Goal: Task Accomplishment & Management: Use online tool/utility

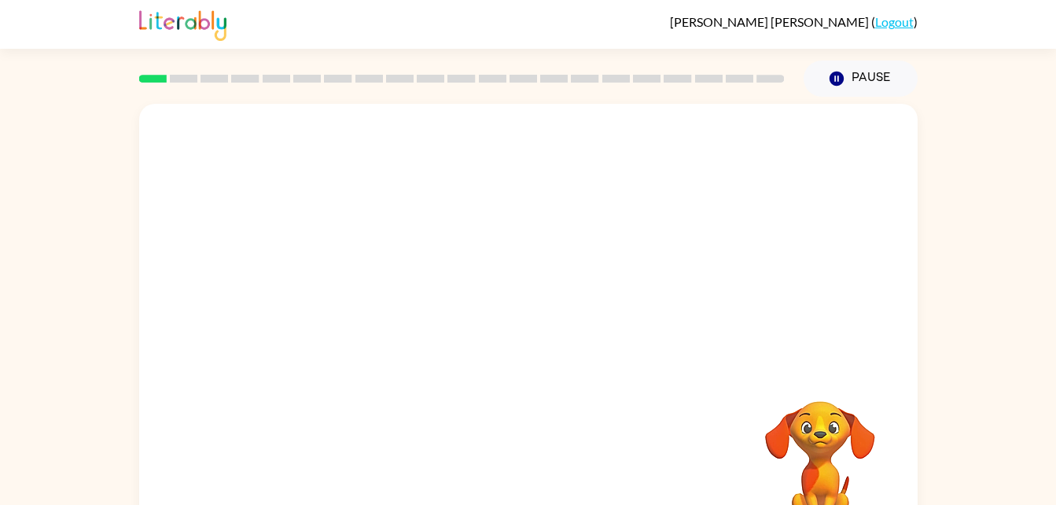
scroll to position [48, 0]
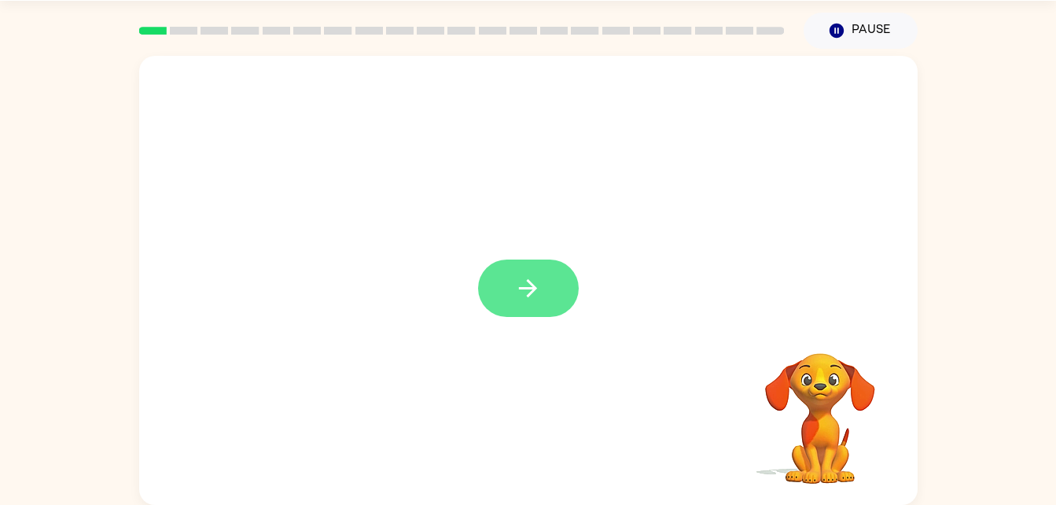
click at [564, 291] on button "button" at bounding box center [528, 287] width 101 height 57
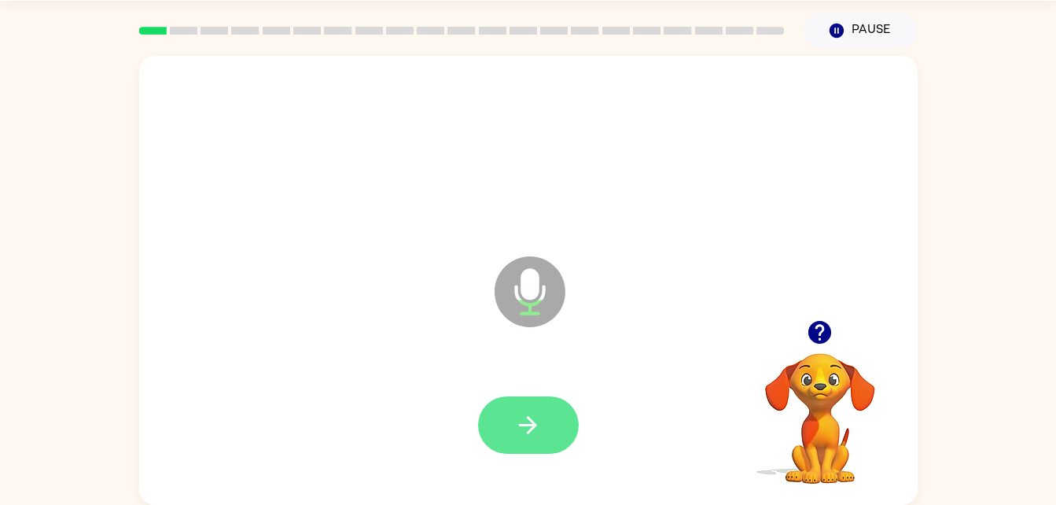
click at [554, 426] on button "button" at bounding box center [528, 424] width 101 height 57
click at [535, 428] on icon "button" at bounding box center [528, 425] width 28 height 28
click at [538, 428] on icon "button" at bounding box center [528, 425] width 28 height 28
click at [546, 420] on button "button" at bounding box center [528, 424] width 101 height 57
click at [535, 422] on icon "button" at bounding box center [528, 425] width 28 height 28
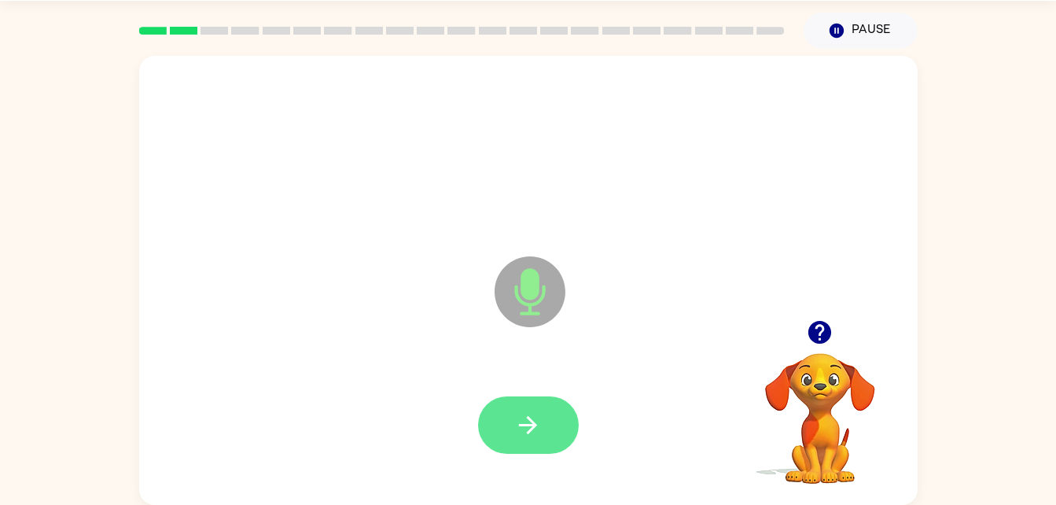
click at [531, 413] on icon "button" at bounding box center [528, 425] width 28 height 28
click at [534, 425] on icon "button" at bounding box center [528, 425] width 18 height 18
click at [517, 421] on icon "button" at bounding box center [528, 425] width 28 height 28
click at [537, 434] on icon "button" at bounding box center [528, 425] width 28 height 28
click at [543, 425] on button "button" at bounding box center [528, 424] width 101 height 57
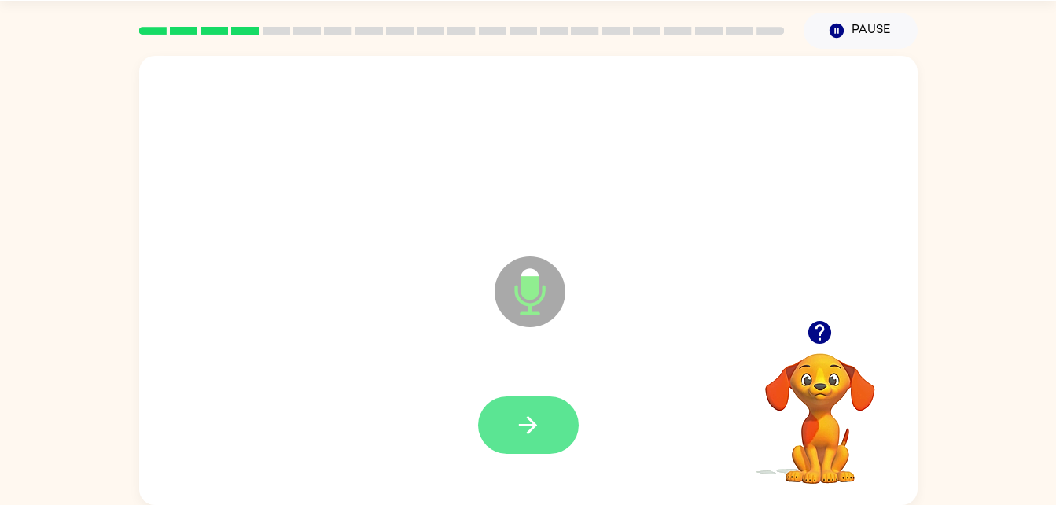
click at [554, 432] on button "button" at bounding box center [528, 424] width 101 height 57
click at [542, 436] on button "button" at bounding box center [528, 424] width 101 height 57
click at [551, 413] on button "button" at bounding box center [528, 424] width 101 height 57
click at [530, 434] on icon "button" at bounding box center [528, 425] width 28 height 28
click at [537, 425] on icon "button" at bounding box center [528, 425] width 28 height 28
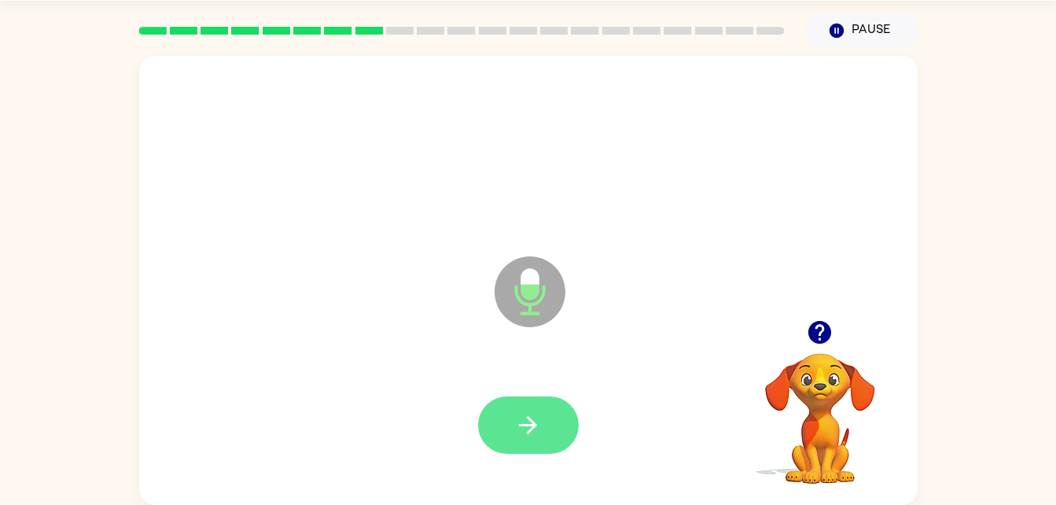
click at [535, 425] on icon "button" at bounding box center [528, 425] width 18 height 18
click at [549, 405] on button "button" at bounding box center [528, 424] width 101 height 57
click at [522, 413] on icon "button" at bounding box center [528, 425] width 28 height 28
click at [522, 436] on icon "button" at bounding box center [528, 425] width 28 height 28
click at [543, 408] on button "button" at bounding box center [528, 424] width 101 height 57
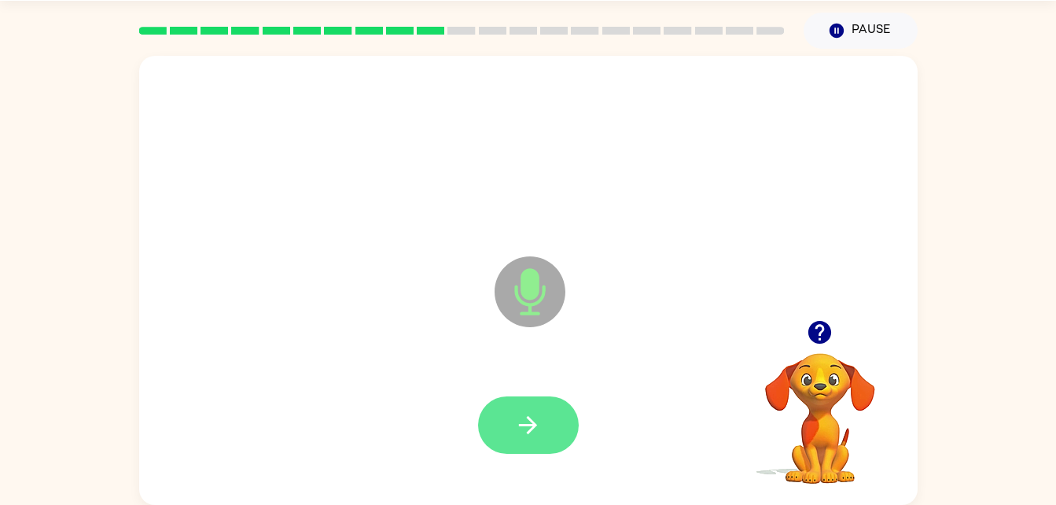
click at [533, 434] on icon "button" at bounding box center [528, 425] width 28 height 28
click at [535, 427] on icon "button" at bounding box center [528, 425] width 18 height 18
click at [533, 425] on icon "button" at bounding box center [528, 425] width 18 height 18
click at [546, 445] on button "button" at bounding box center [528, 424] width 101 height 57
click at [532, 400] on button "button" at bounding box center [528, 424] width 101 height 57
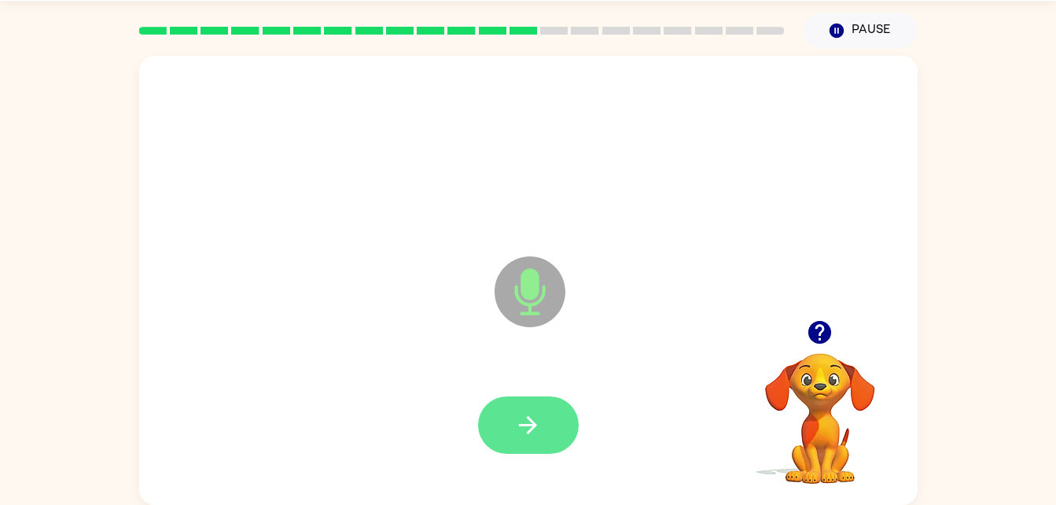
click at [537, 421] on icon "button" at bounding box center [528, 425] width 28 height 28
click at [546, 402] on button "button" at bounding box center [528, 424] width 101 height 57
click at [552, 425] on button "button" at bounding box center [528, 424] width 101 height 57
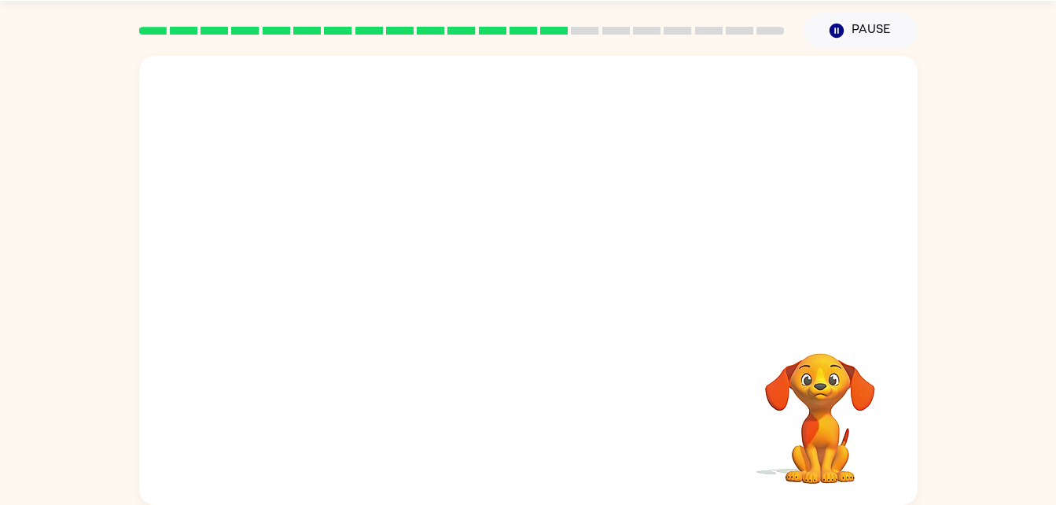
click at [828, 403] on video "Your browser must support playing .mp4 files to use Literably. Please try using…" at bounding box center [819, 407] width 157 height 157
click at [887, 30] on button "Pause Pause" at bounding box center [860, 31] width 114 height 36
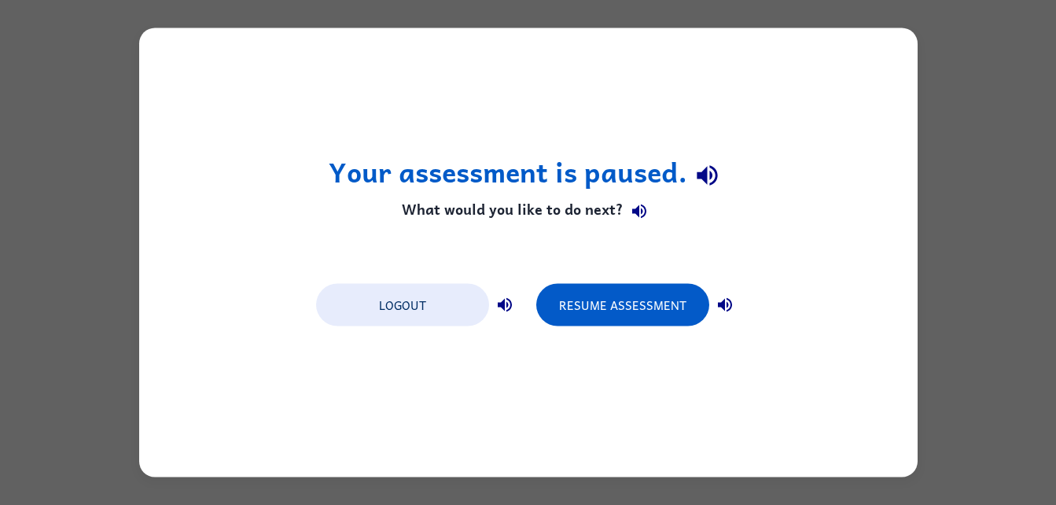
scroll to position [0, 0]
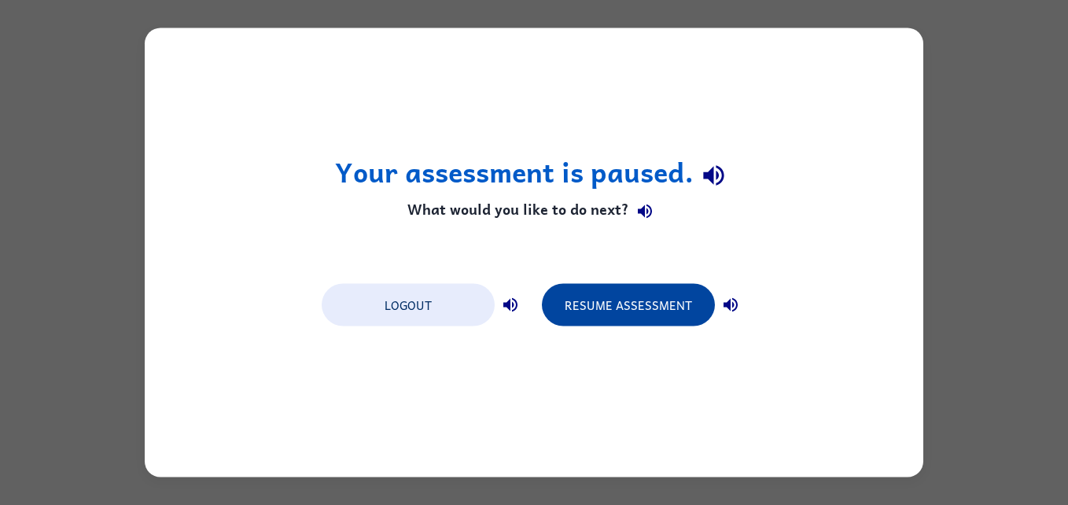
click at [638, 313] on button "Resume Assessment" at bounding box center [628, 305] width 173 height 42
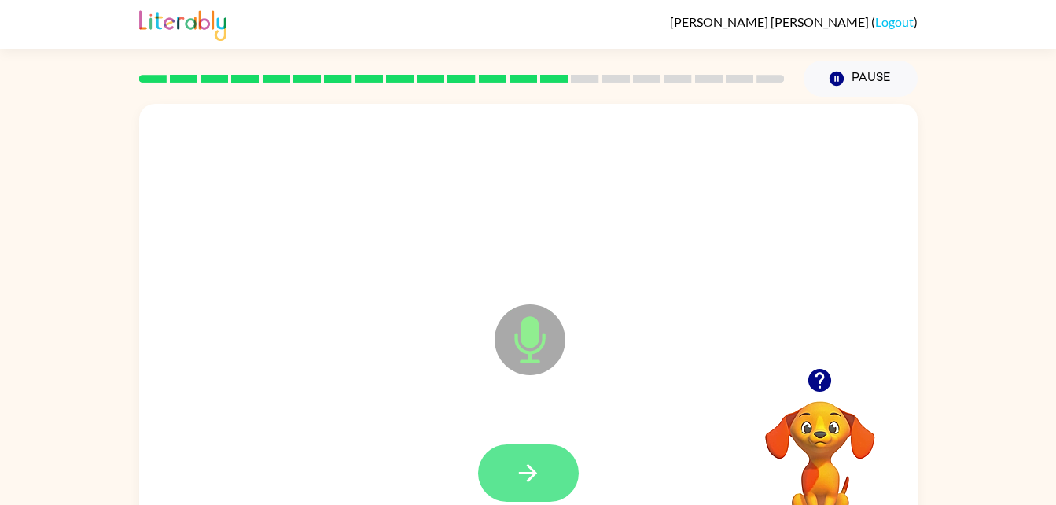
click at [519, 454] on button "button" at bounding box center [528, 472] width 101 height 57
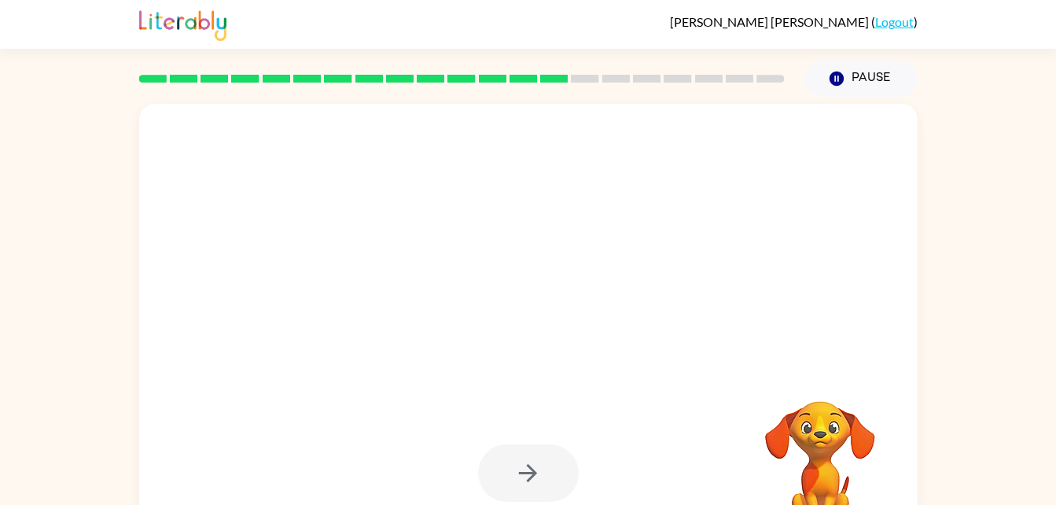
scroll to position [48, 0]
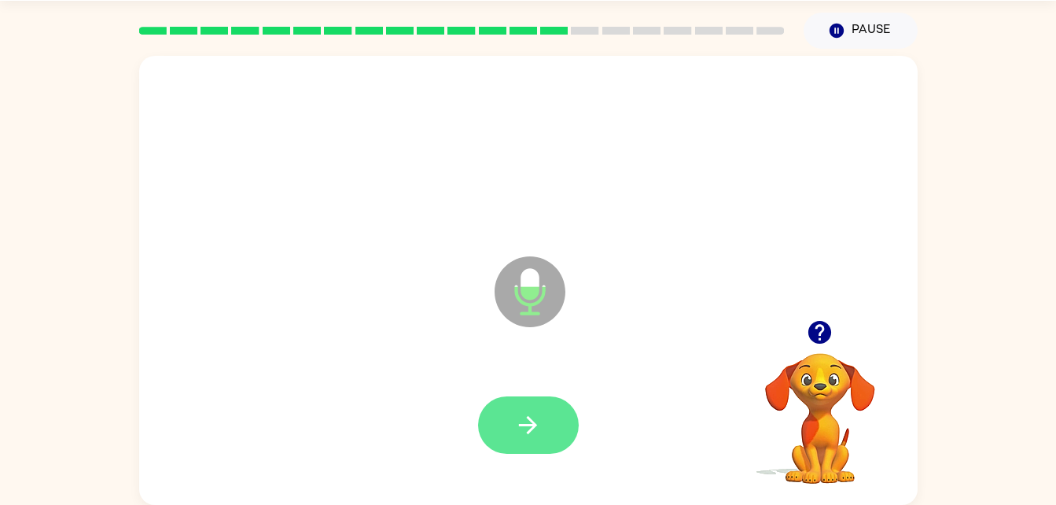
click at [539, 434] on icon "button" at bounding box center [528, 425] width 28 height 28
click at [524, 416] on icon "button" at bounding box center [528, 425] width 28 height 28
click at [552, 439] on button "button" at bounding box center [528, 424] width 101 height 57
click at [522, 443] on button "button" at bounding box center [528, 424] width 101 height 57
click at [528, 445] on button "button" at bounding box center [528, 424] width 101 height 57
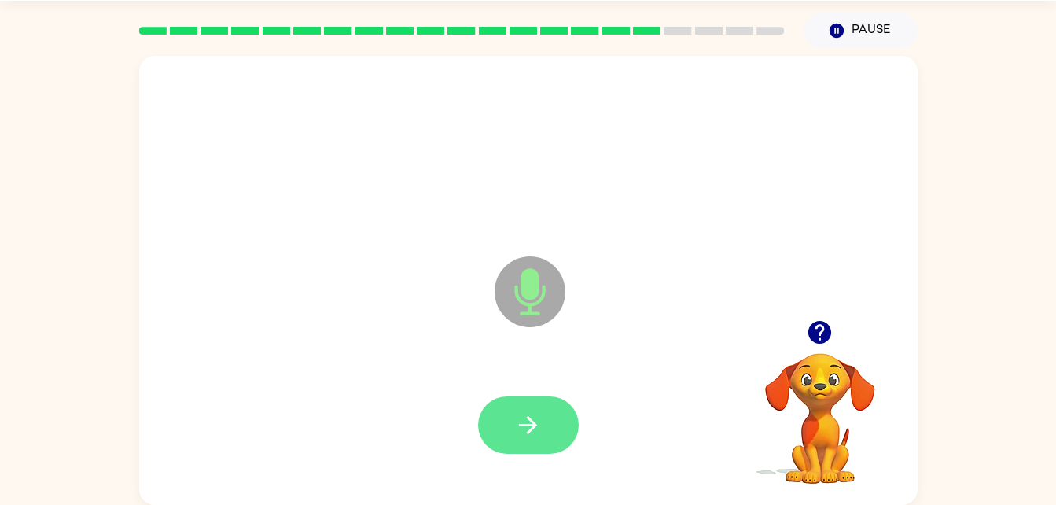
click at [537, 440] on button "button" at bounding box center [528, 424] width 101 height 57
click at [554, 406] on button "button" at bounding box center [528, 424] width 101 height 57
click at [564, 434] on button "button" at bounding box center [528, 424] width 101 height 57
click at [535, 431] on icon "button" at bounding box center [528, 425] width 28 height 28
click at [532, 446] on button "button" at bounding box center [528, 424] width 101 height 57
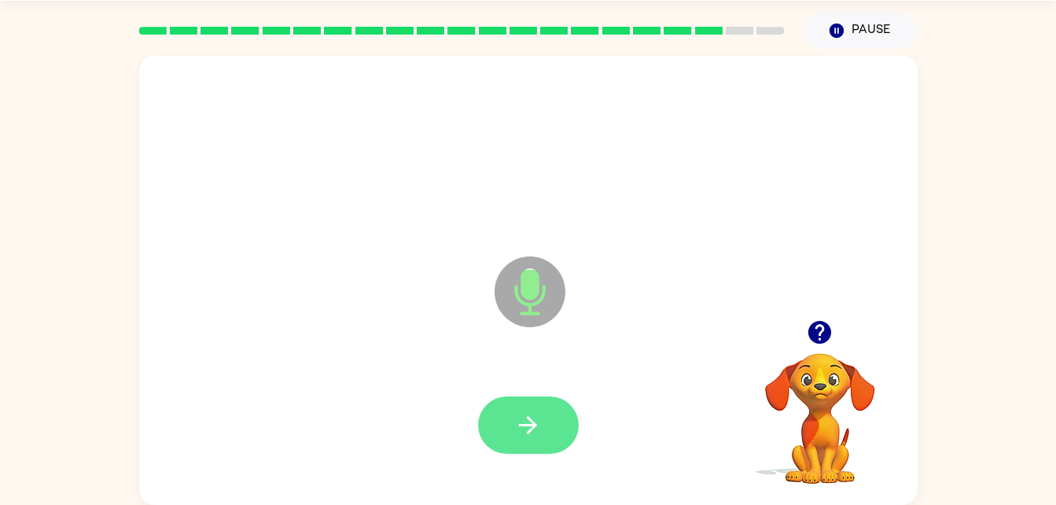
click at [503, 425] on button "button" at bounding box center [528, 424] width 101 height 57
click at [522, 413] on icon "button" at bounding box center [528, 425] width 28 height 28
click at [553, 415] on button "button" at bounding box center [528, 424] width 101 height 57
click at [533, 416] on icon "button" at bounding box center [528, 425] width 28 height 28
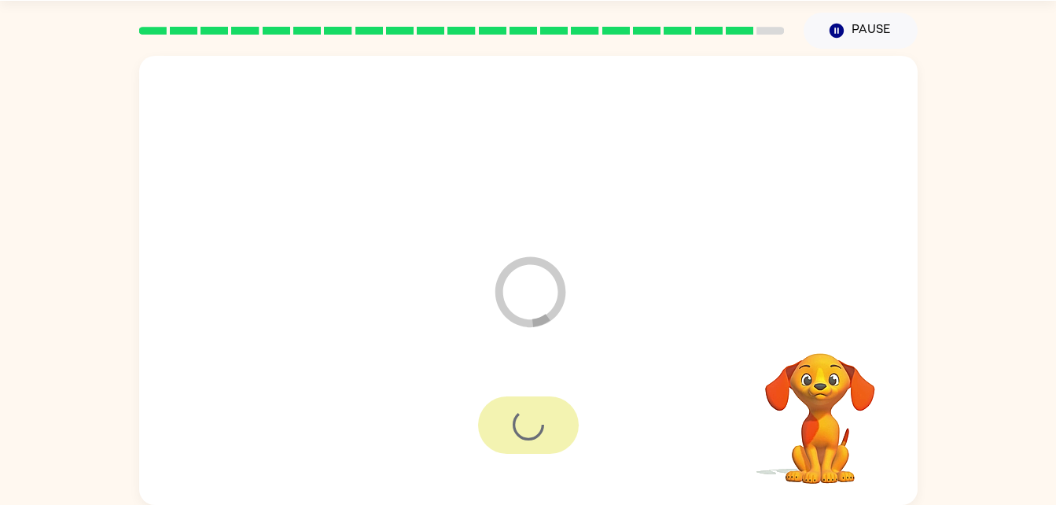
scroll to position [20, 0]
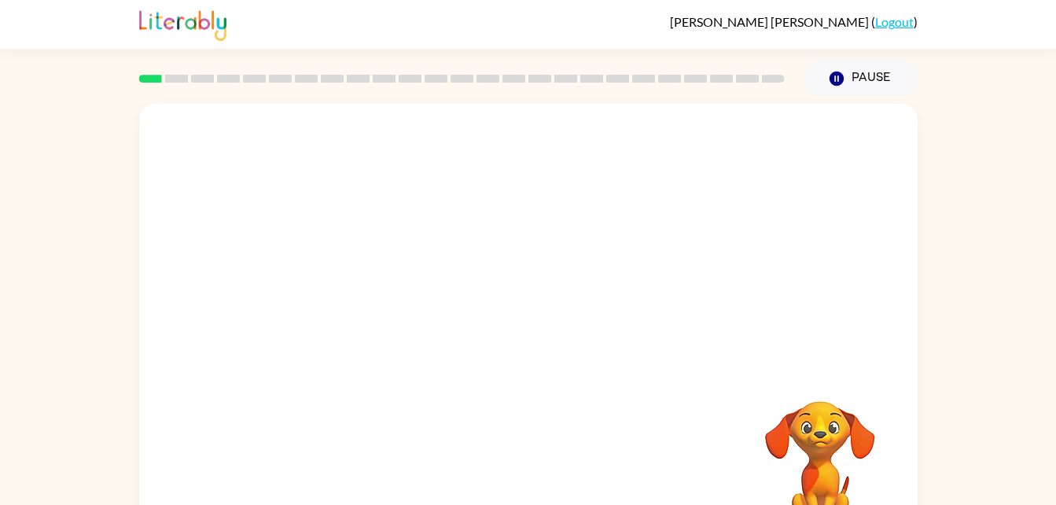
scroll to position [48, 0]
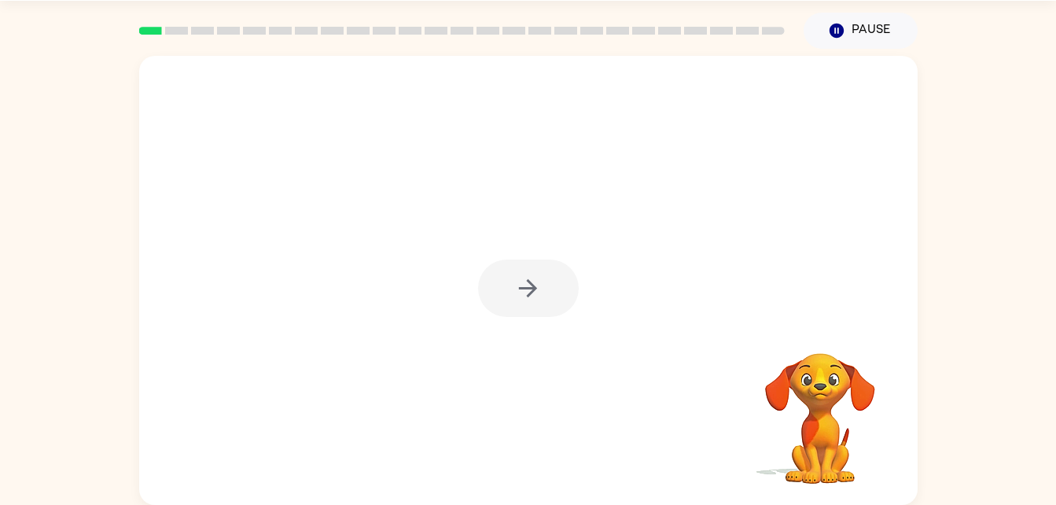
click at [516, 278] on div at bounding box center [528, 287] width 101 height 57
click at [515, 281] on div at bounding box center [528, 287] width 101 height 57
click at [520, 282] on icon "button" at bounding box center [528, 288] width 28 height 28
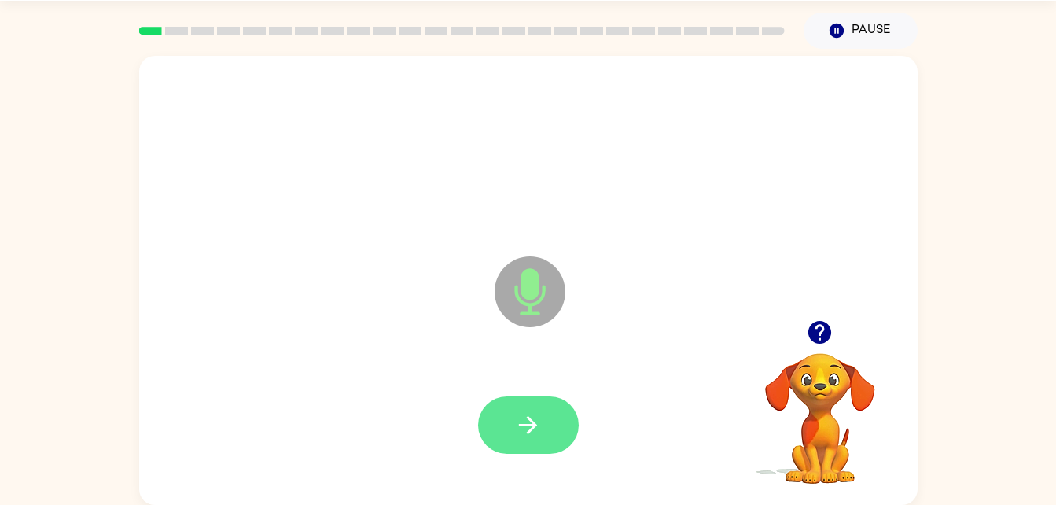
click at [537, 411] on icon "button" at bounding box center [528, 425] width 28 height 28
click at [551, 435] on button "button" at bounding box center [528, 424] width 101 height 57
click at [539, 417] on icon "button" at bounding box center [528, 425] width 28 height 28
click at [506, 439] on button "button" at bounding box center [528, 424] width 101 height 57
click at [542, 431] on button "button" at bounding box center [528, 424] width 101 height 57
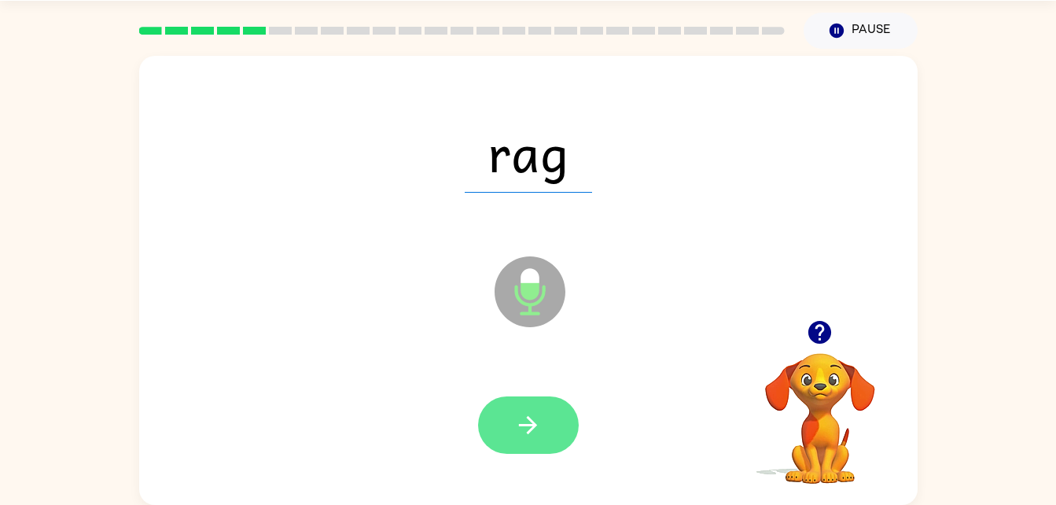
click at [525, 425] on icon "button" at bounding box center [528, 425] width 18 height 18
click at [531, 415] on icon "button" at bounding box center [528, 425] width 28 height 28
click at [545, 426] on button "button" at bounding box center [528, 424] width 101 height 57
click at [550, 439] on button "button" at bounding box center [528, 424] width 101 height 57
click at [544, 419] on button "button" at bounding box center [528, 424] width 101 height 57
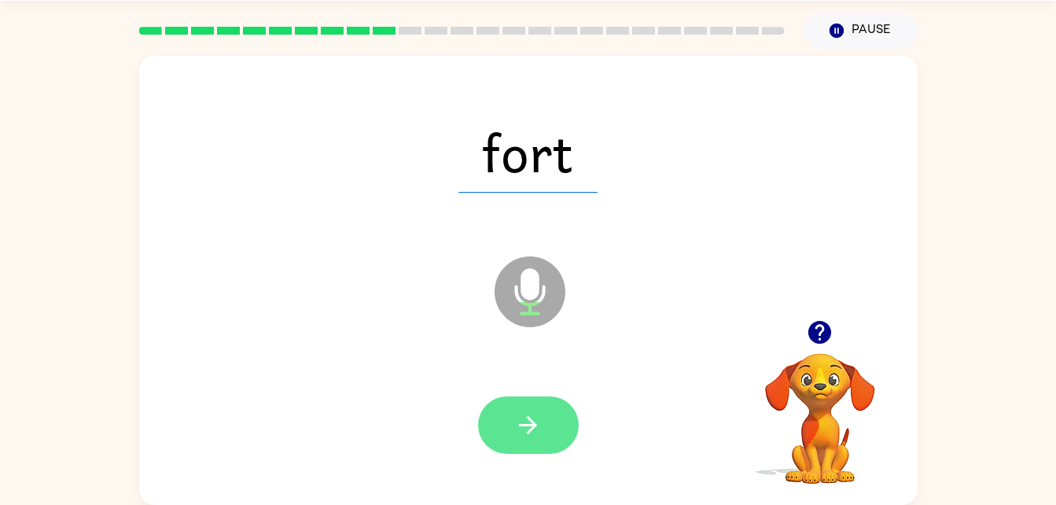
click at [545, 450] on button "button" at bounding box center [528, 424] width 101 height 57
click at [527, 436] on icon "button" at bounding box center [528, 425] width 28 height 28
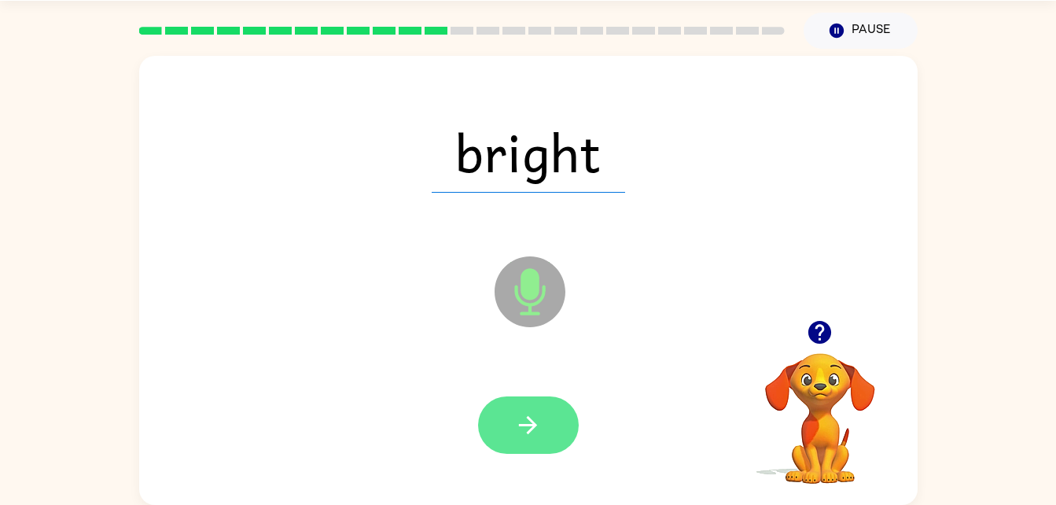
click at [530, 424] on icon "button" at bounding box center [528, 425] width 18 height 18
click at [525, 432] on icon "button" at bounding box center [528, 425] width 28 height 28
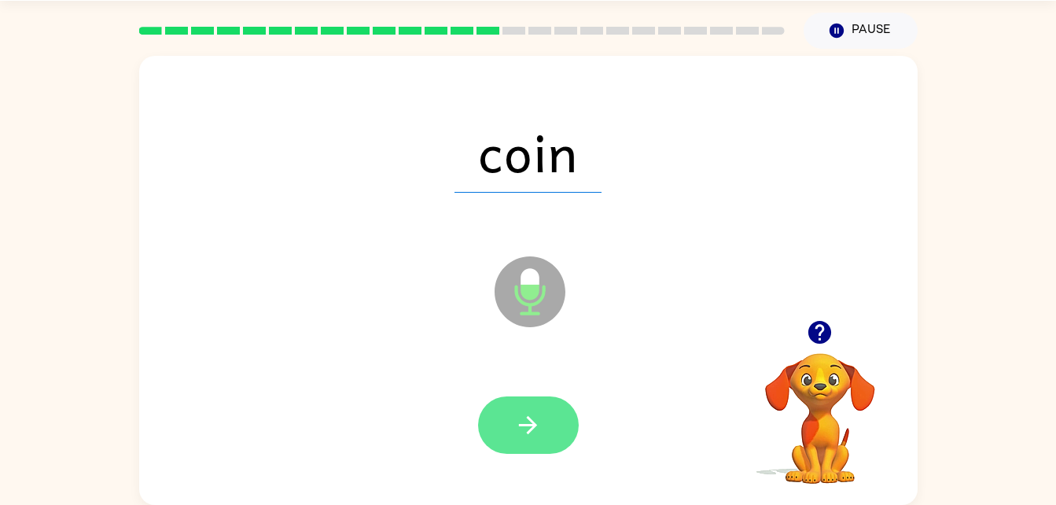
click at [535, 412] on icon "button" at bounding box center [528, 425] width 28 height 28
click at [549, 425] on button "button" at bounding box center [528, 424] width 101 height 57
click at [542, 427] on button "button" at bounding box center [528, 424] width 101 height 57
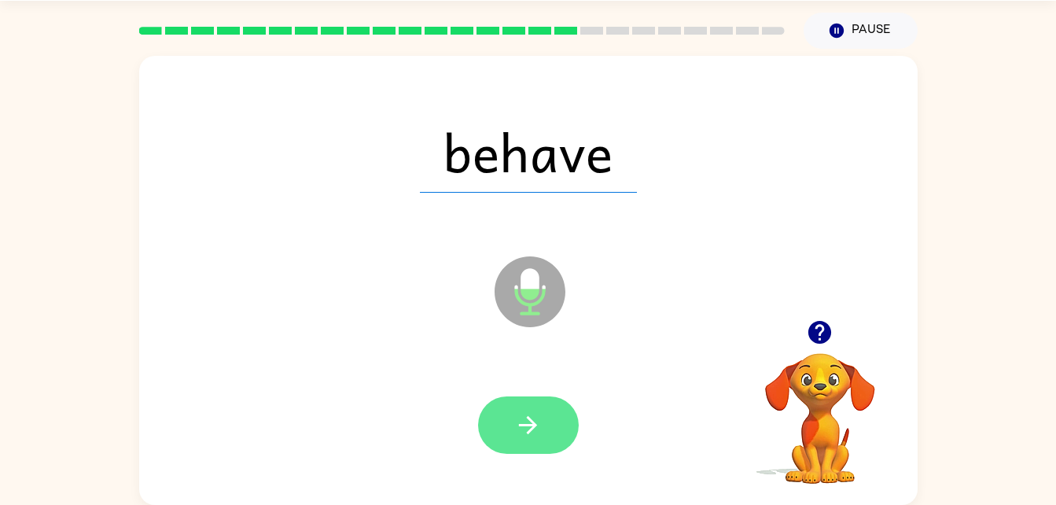
click at [530, 443] on button "button" at bounding box center [528, 424] width 101 height 57
click at [505, 421] on button "button" at bounding box center [528, 424] width 101 height 57
click at [524, 441] on button "button" at bounding box center [528, 424] width 101 height 57
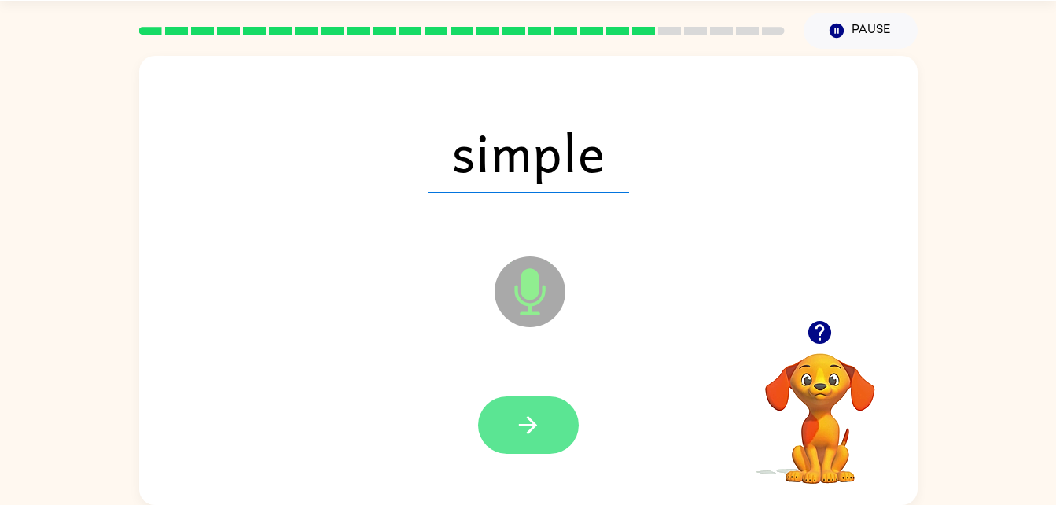
click at [534, 407] on button "button" at bounding box center [528, 424] width 101 height 57
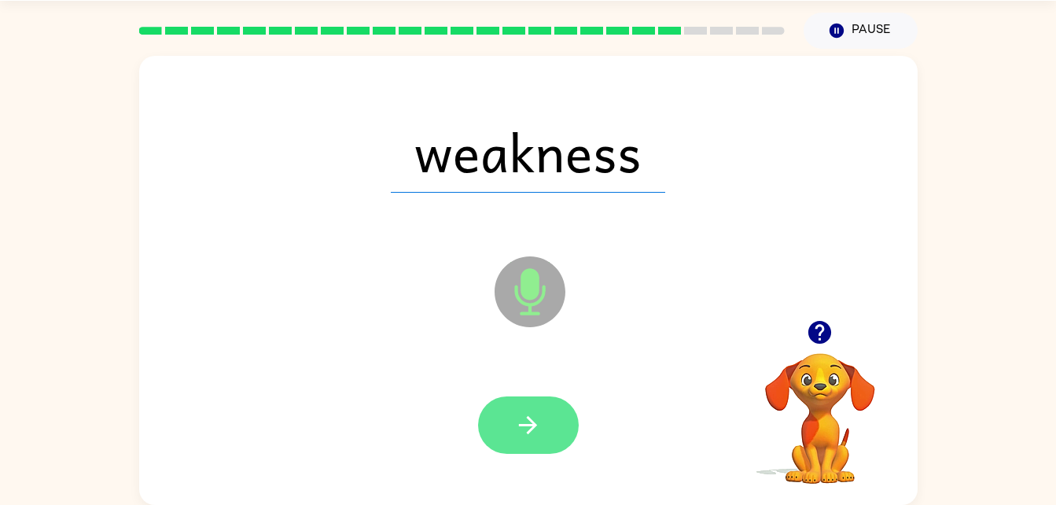
click at [524, 435] on icon "button" at bounding box center [528, 425] width 28 height 28
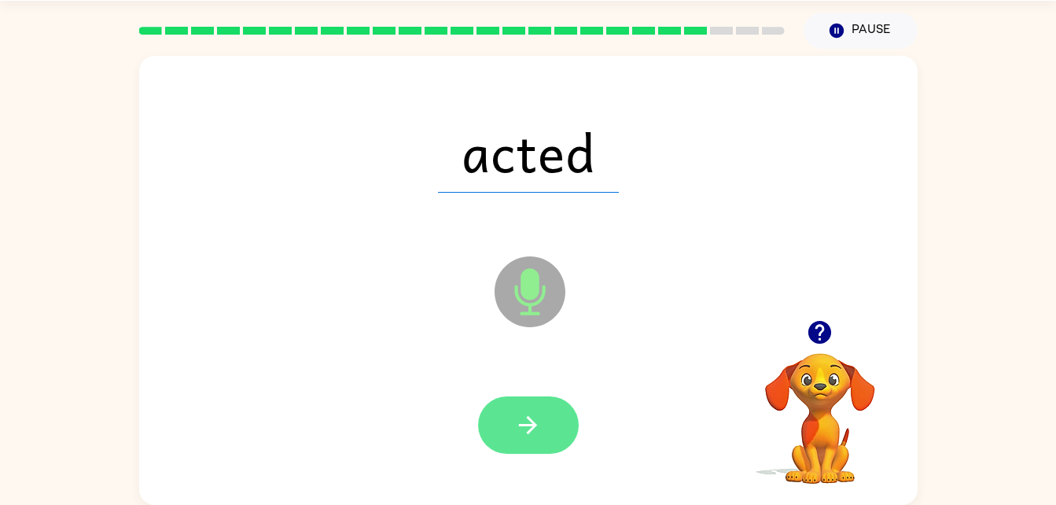
click at [519, 450] on button "button" at bounding box center [528, 424] width 101 height 57
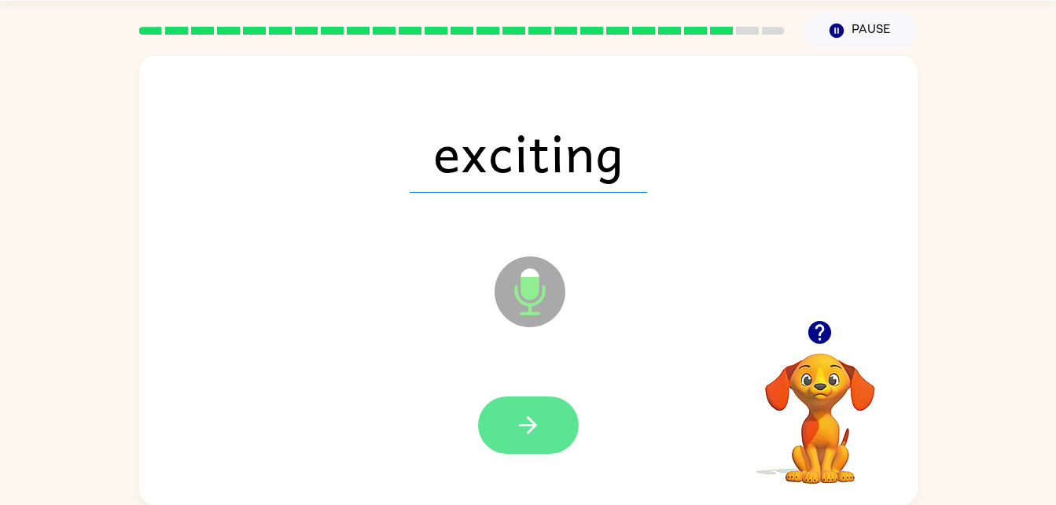
click at [524, 425] on icon "button" at bounding box center [528, 425] width 18 height 18
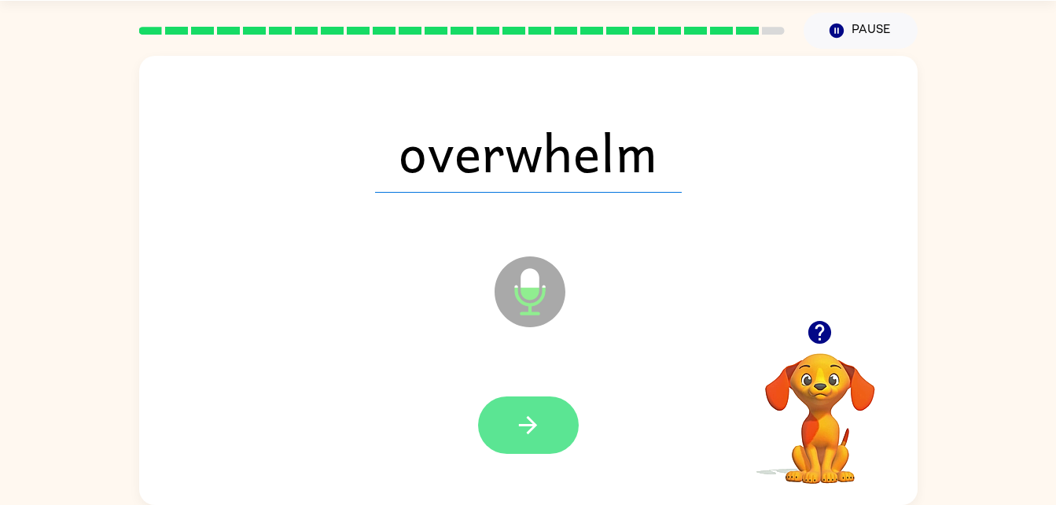
click at [537, 442] on button "button" at bounding box center [528, 424] width 101 height 57
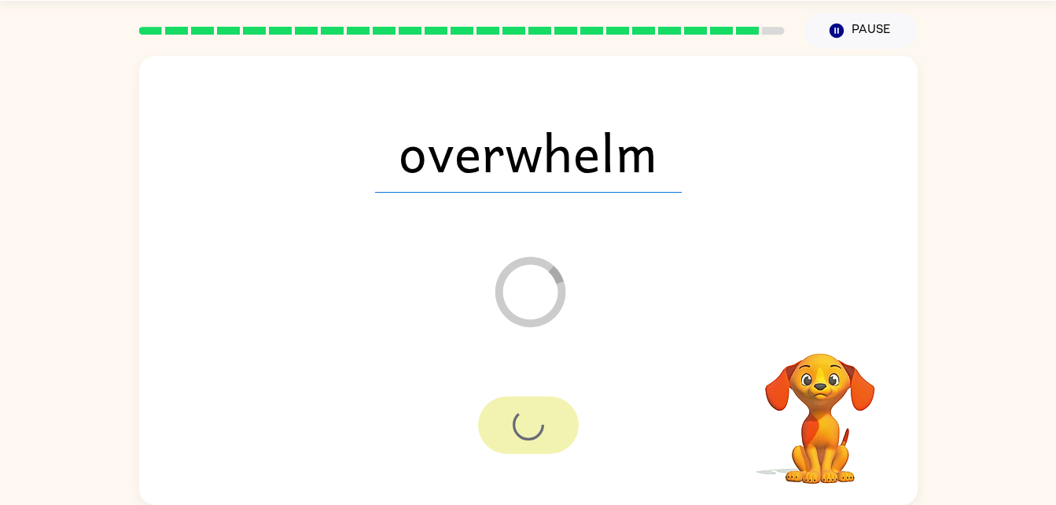
scroll to position [20, 0]
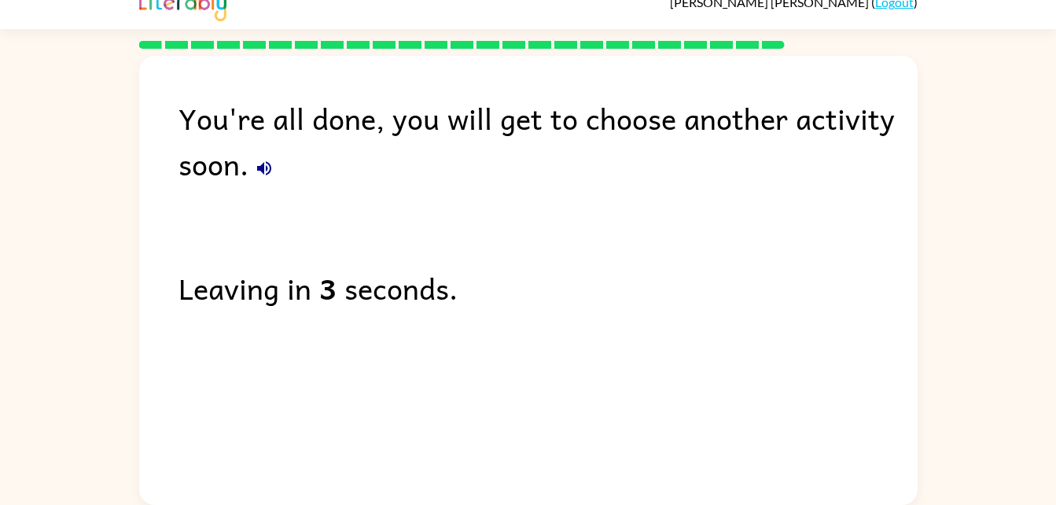
click at [462, 105] on div "You're all done, you will get to choose another activity soon." at bounding box center [547, 140] width 739 height 91
click at [258, 160] on icon "button" at bounding box center [264, 168] width 19 height 19
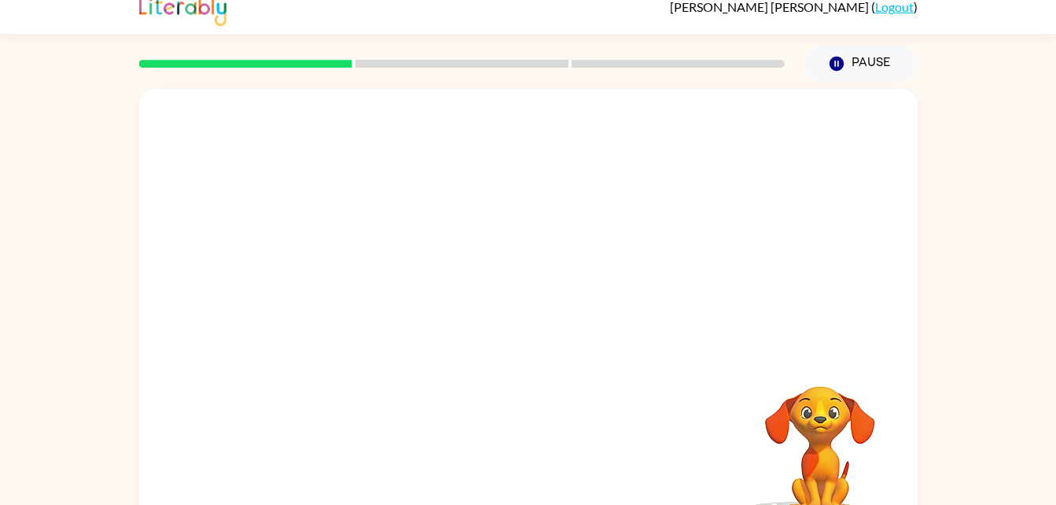
scroll to position [48, 0]
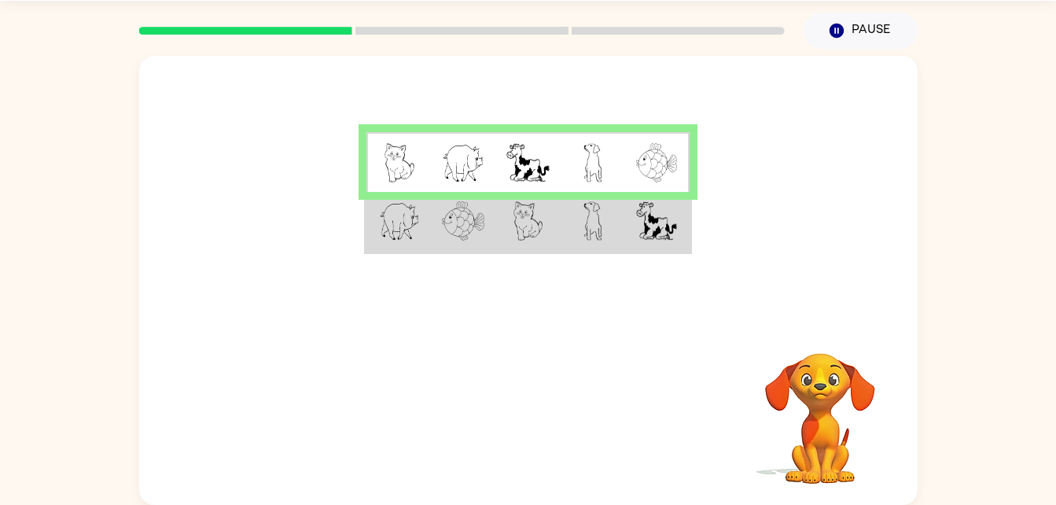
click at [627, 205] on td at bounding box center [657, 222] width 64 height 61
click at [633, 221] on td at bounding box center [657, 222] width 64 height 61
click at [598, 235] on img at bounding box center [592, 220] width 19 height 39
click at [623, 220] on td at bounding box center [593, 222] width 64 height 61
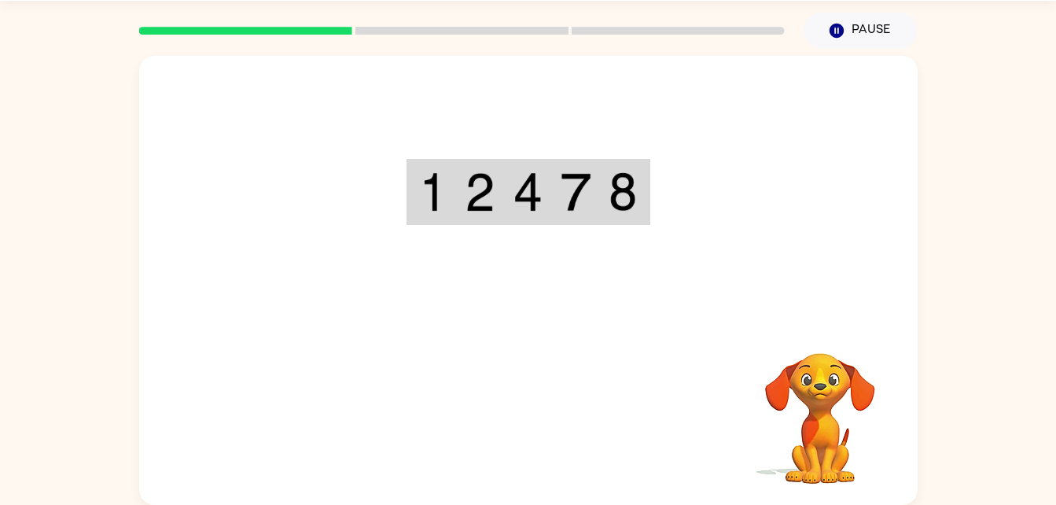
click at [545, 420] on div "Your browser must support playing .mp4 files to use Literably. Please try using…" at bounding box center [528, 280] width 778 height 449
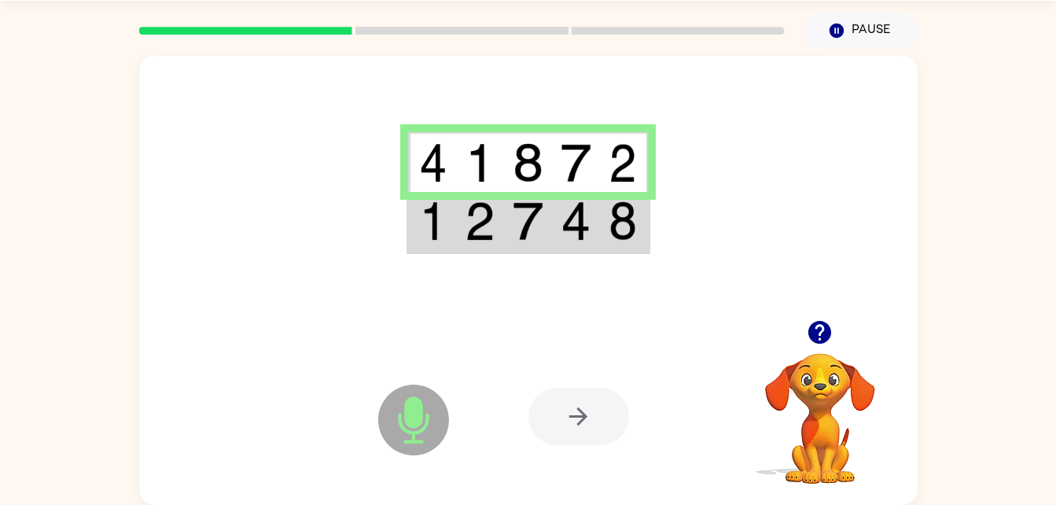
click at [539, 219] on img at bounding box center [528, 220] width 30 height 39
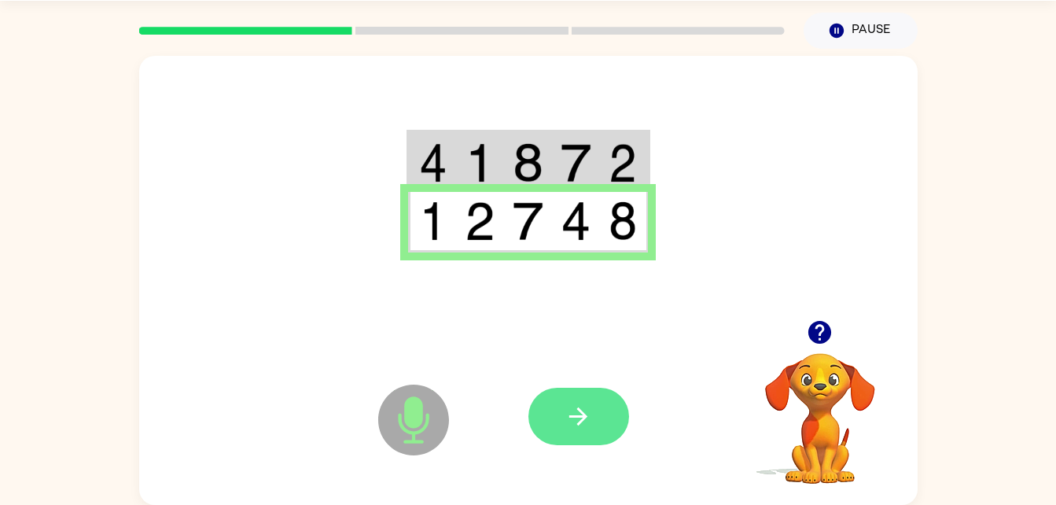
click at [591, 415] on icon "button" at bounding box center [578, 417] width 28 height 28
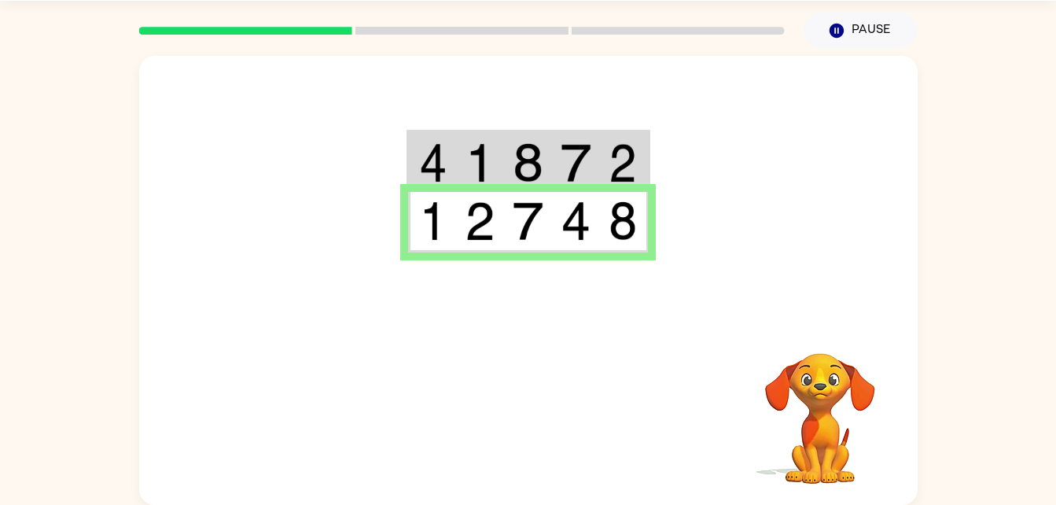
click at [547, 167] on td at bounding box center [528, 162] width 48 height 61
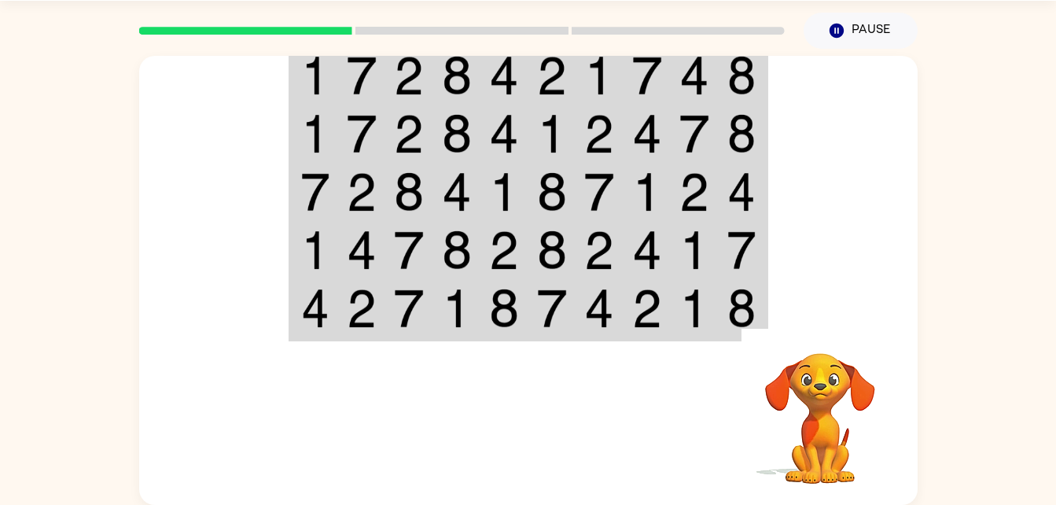
click at [454, 77] on img at bounding box center [457, 75] width 30 height 39
click at [363, 75] on img at bounding box center [362, 75] width 30 height 39
click at [336, 100] on td at bounding box center [314, 75] width 48 height 61
click at [343, 63] on td at bounding box center [362, 75] width 48 height 61
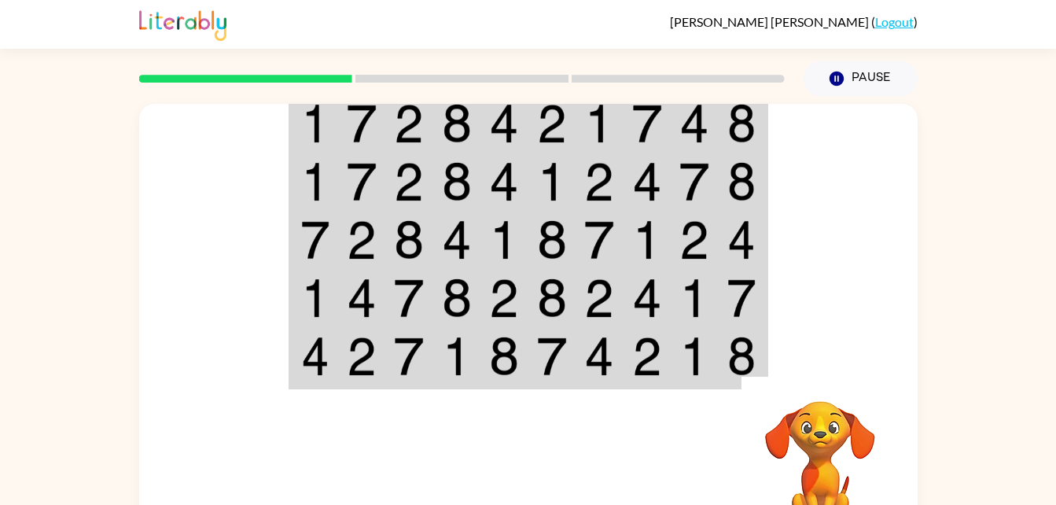
click at [331, 123] on td at bounding box center [314, 123] width 48 height 61
click at [347, 114] on img at bounding box center [362, 123] width 30 height 39
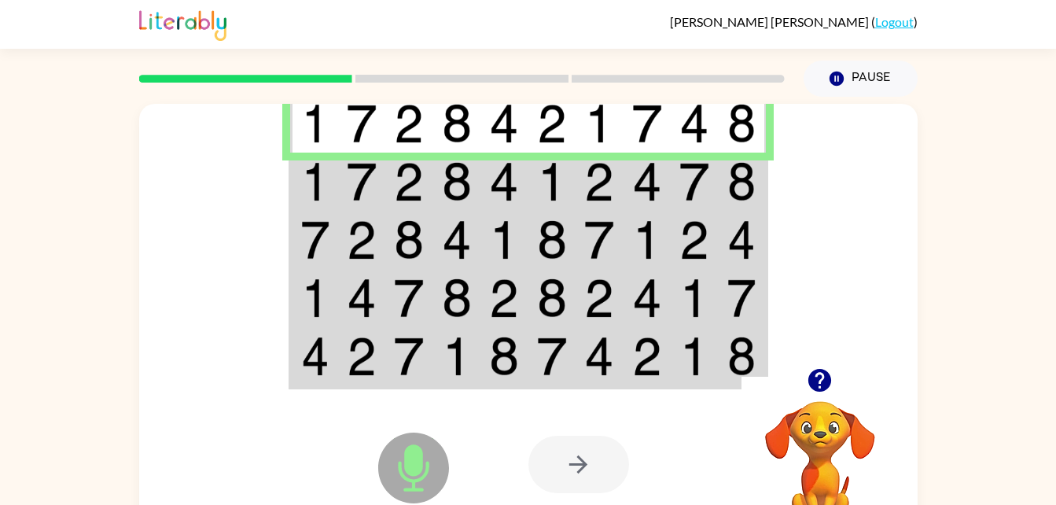
click at [364, 202] on td at bounding box center [362, 182] width 48 height 58
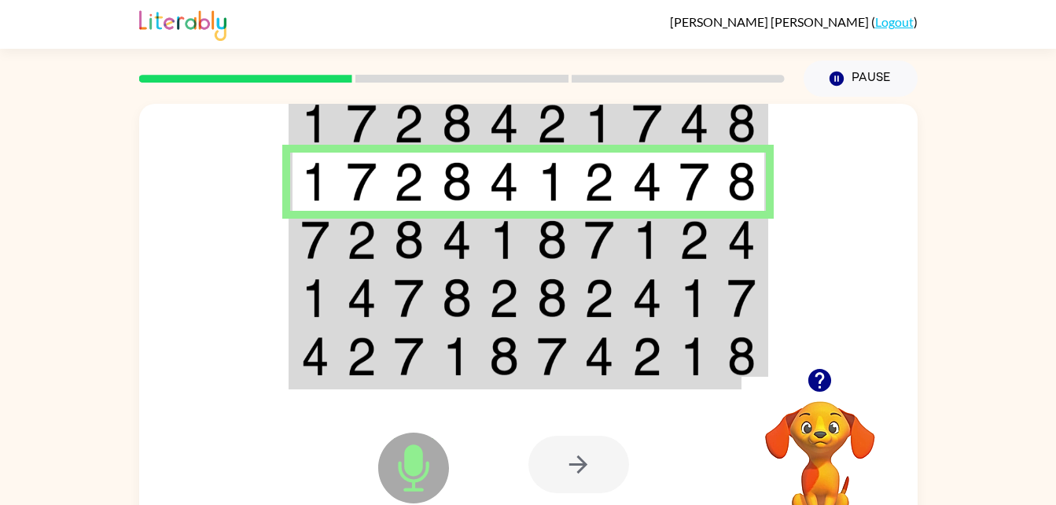
click at [406, 242] on img at bounding box center [409, 239] width 30 height 39
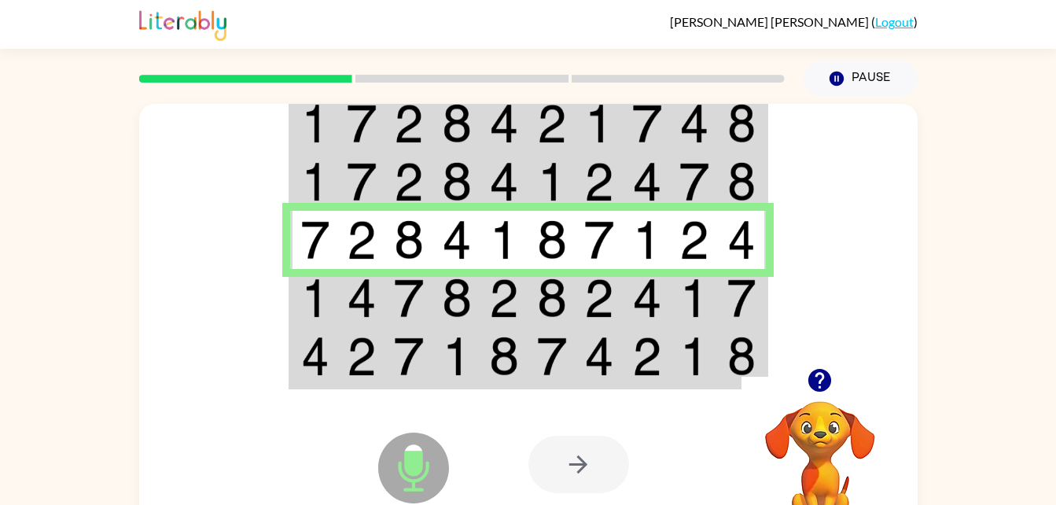
click at [317, 313] on img at bounding box center [315, 297] width 28 height 39
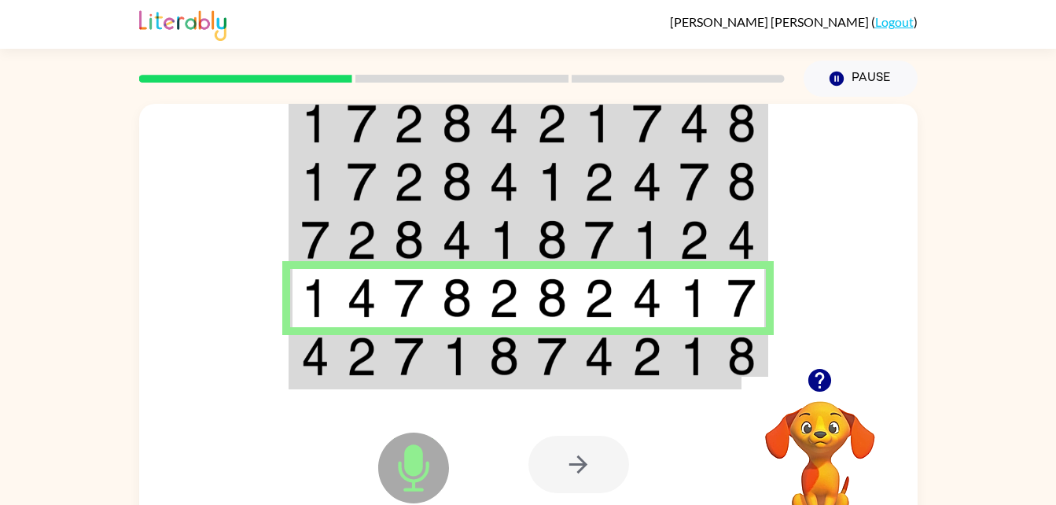
scroll to position [1, 0]
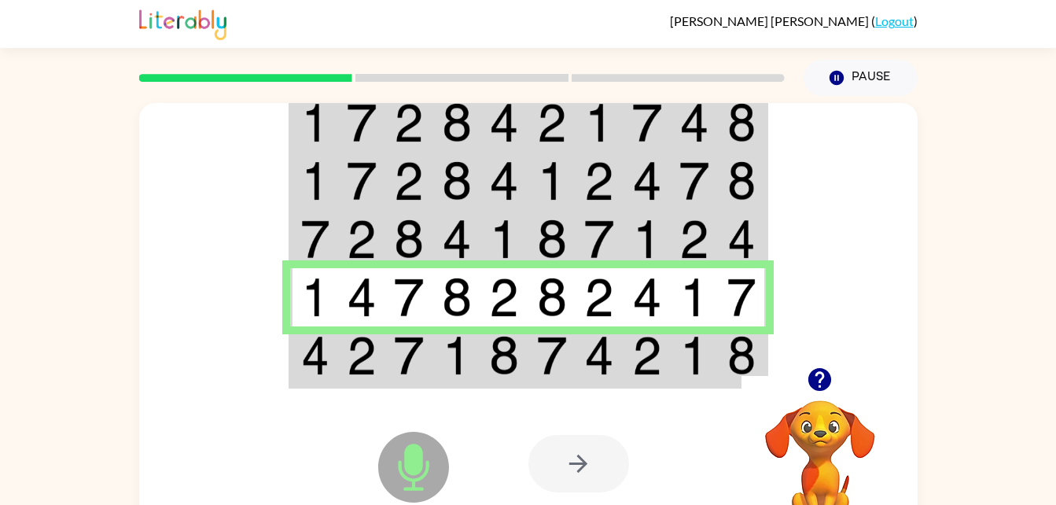
click at [364, 374] on img at bounding box center [362, 355] width 30 height 39
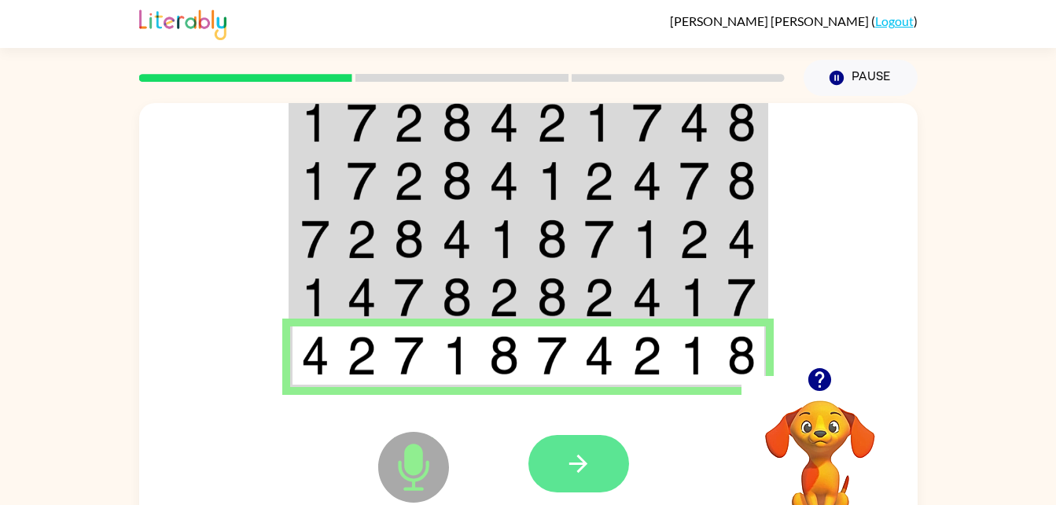
click at [578, 466] on icon "button" at bounding box center [578, 464] width 28 height 28
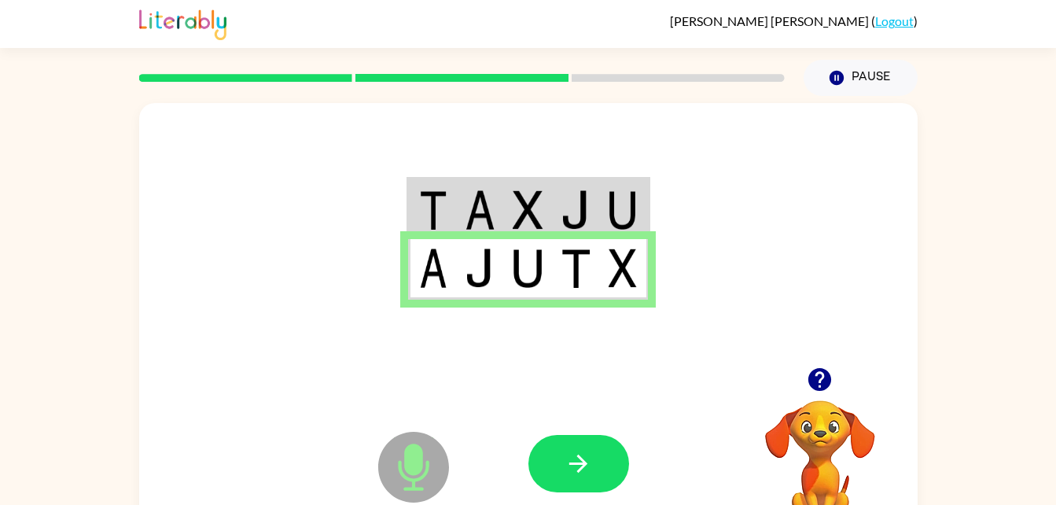
scroll to position [0, 0]
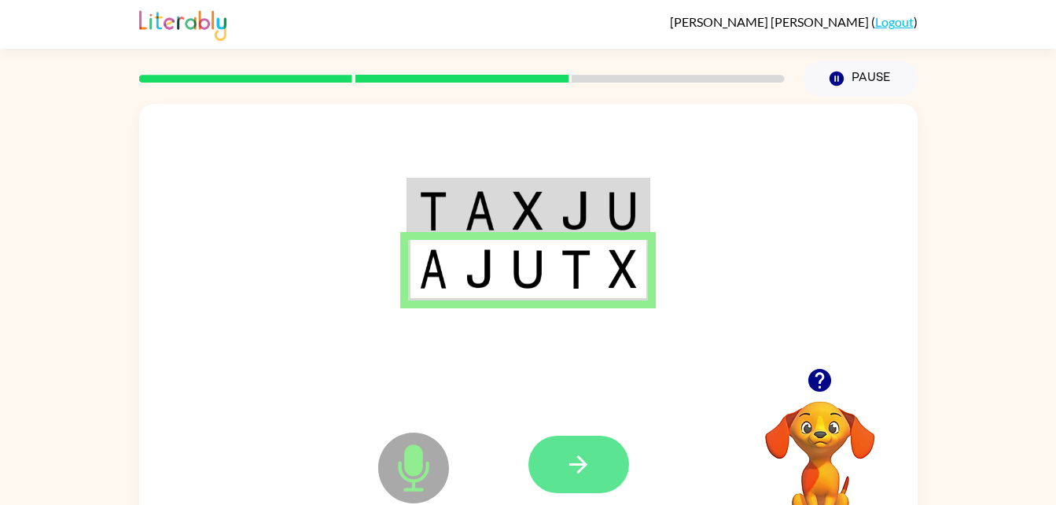
click at [598, 454] on button "button" at bounding box center [578, 464] width 101 height 57
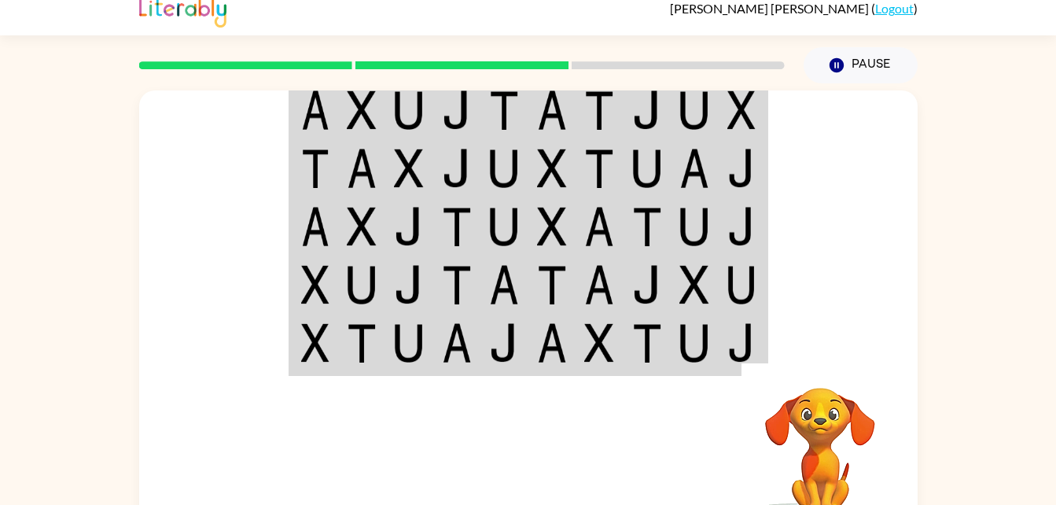
scroll to position [15, 0]
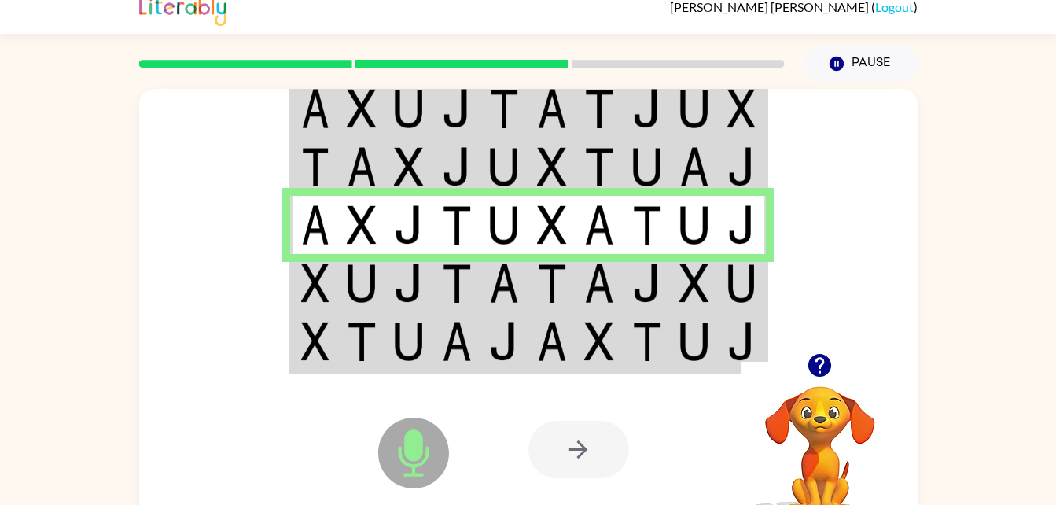
click at [590, 173] on img at bounding box center [599, 166] width 30 height 39
click at [665, 181] on td at bounding box center [647, 167] width 48 height 58
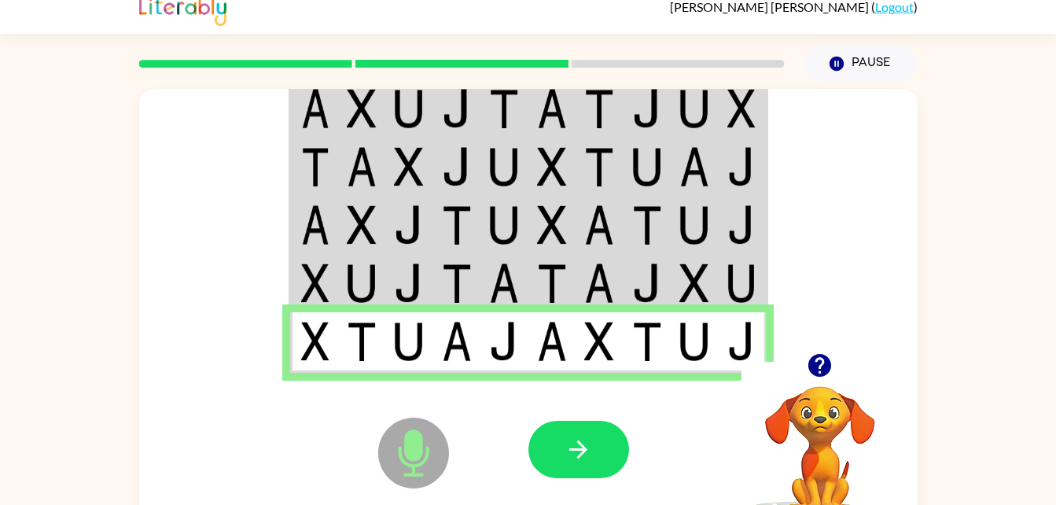
click at [614, 495] on div at bounding box center [644, 449] width 232 height 177
click at [595, 455] on button "button" at bounding box center [578, 449] width 101 height 57
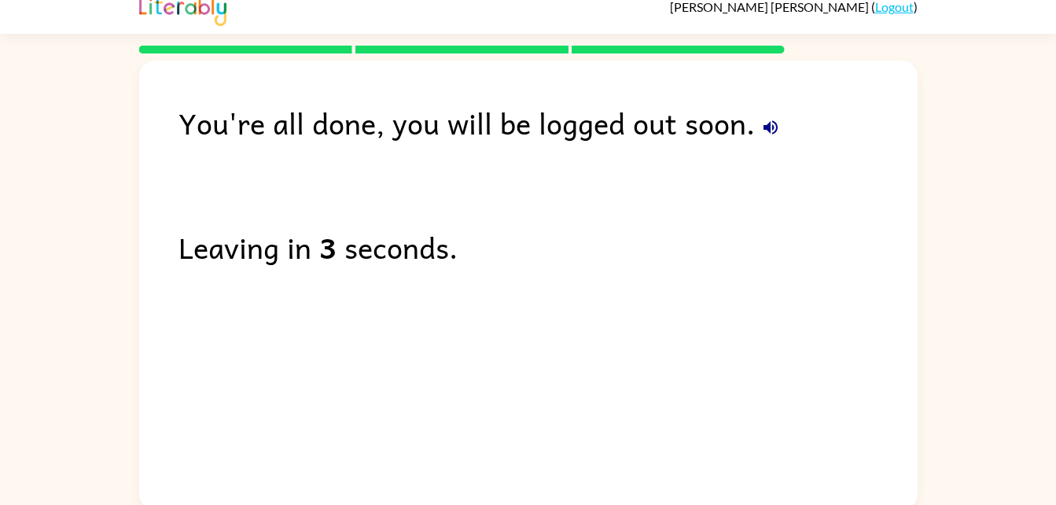
click at [781, 119] on div "You're all done, you will be logged out soon." at bounding box center [547, 123] width 739 height 46
click at [949, 330] on div "You're all done, you will be logged out soon. Leaving in 2 seconds." at bounding box center [528, 281] width 1056 height 456
click at [762, 140] on button "button" at bounding box center [770, 127] width 31 height 31
